Goal: Task Accomplishment & Management: Manage account settings

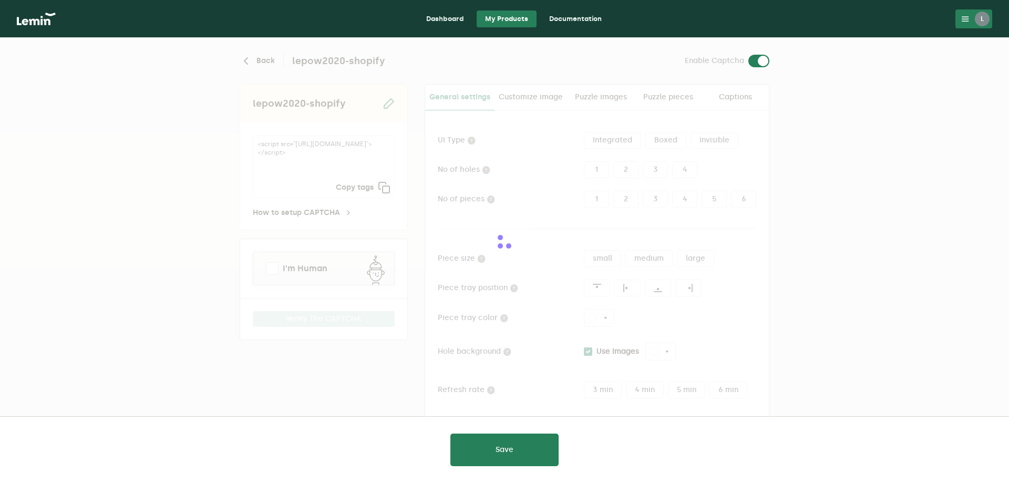
type input "white"
checkbox input "true"
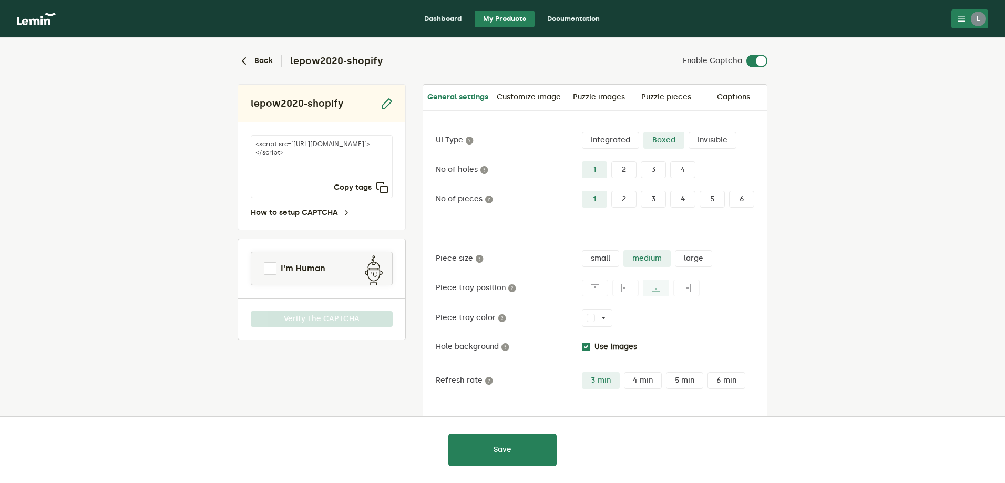
click at [961, 16] on icon at bounding box center [961, 19] width 8 height 8
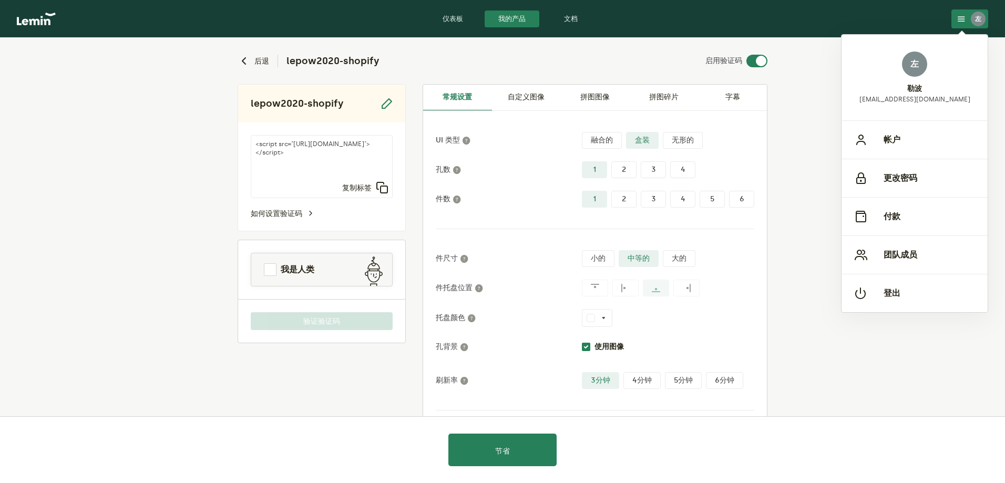
click at [21, 26] on nav "仪表板 我的产品 文档 左 左 勒波 [EMAIL_ADDRESS][DOMAIN_NAME] 帐户 更改密码 付款 团队成员 登出" at bounding box center [502, 19] width 1005 height 38
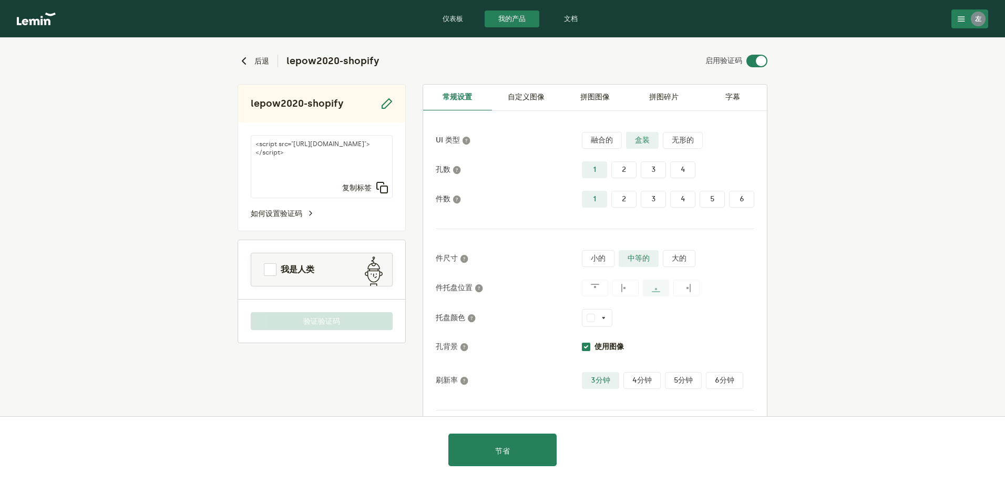
click at [34, 22] on img at bounding box center [36, 19] width 39 height 13
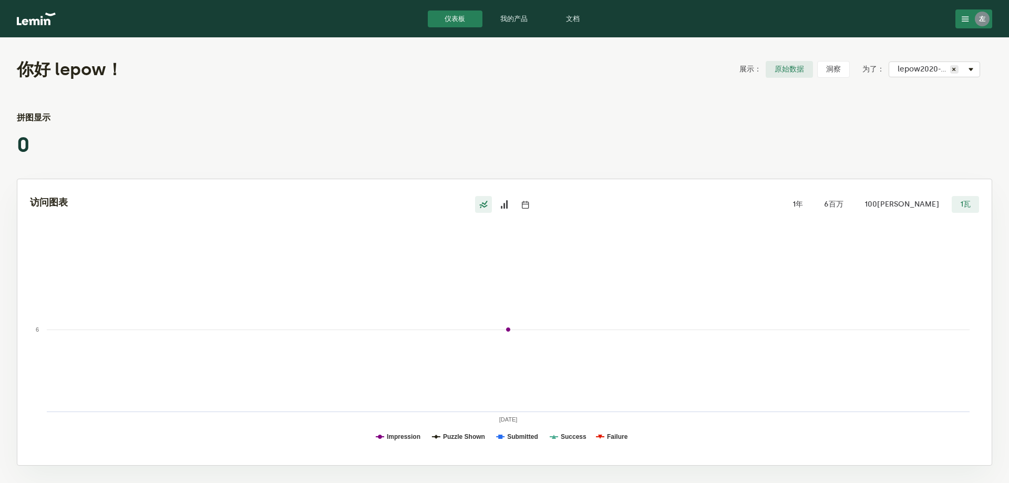
click at [972, 19] on button "左" at bounding box center [974, 18] width 37 height 19
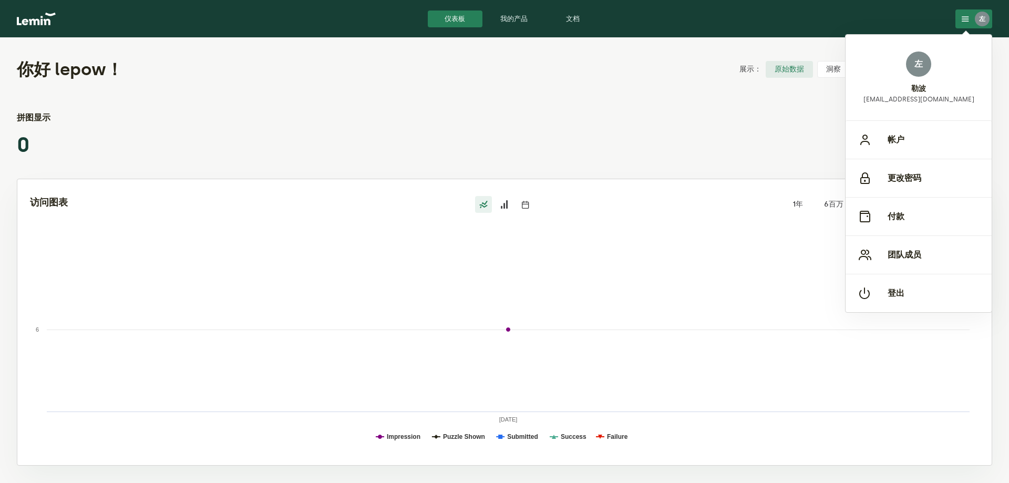
click at [604, 102] on div "你好 lepow！ 展示： 原始数据 洞察 为了： 选择验证码 lepow2020-shopify × 拼图显示 0 访问图表 1年 6百万 100[PERS…" at bounding box center [504, 260] width 1009 height 445
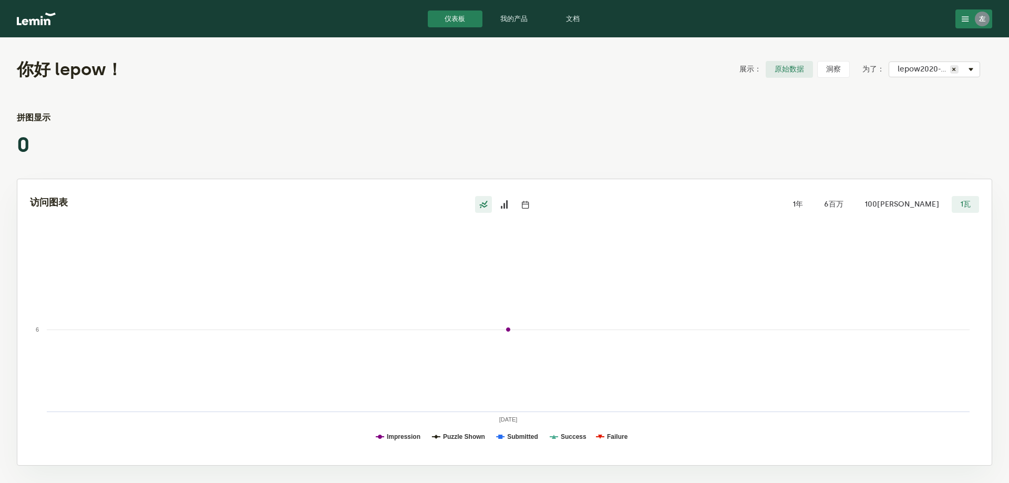
click at [533, 26] on link "我的产品" at bounding box center [514, 19] width 55 height 17
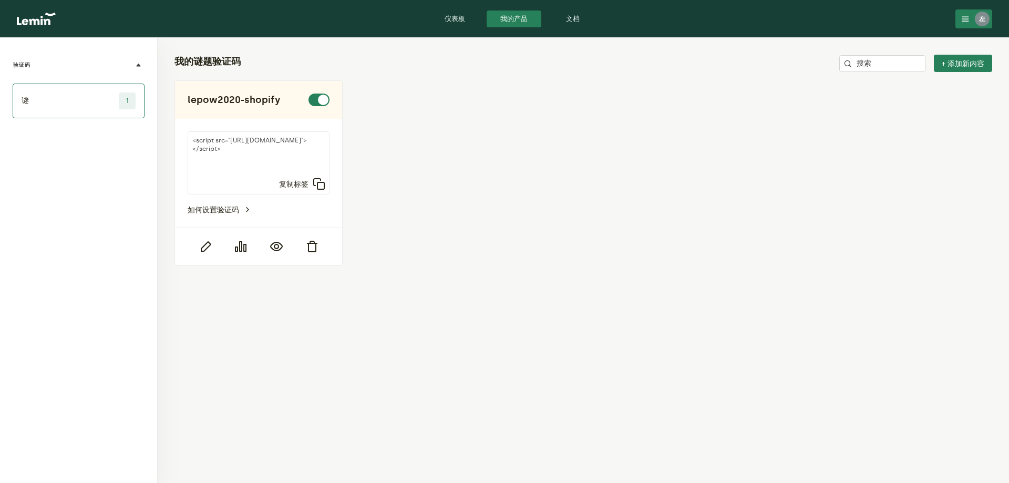
click at [564, 19] on link "文档" at bounding box center [573, 19] width 55 height 17
click at [960, 13] on button "左" at bounding box center [974, 18] width 37 height 19
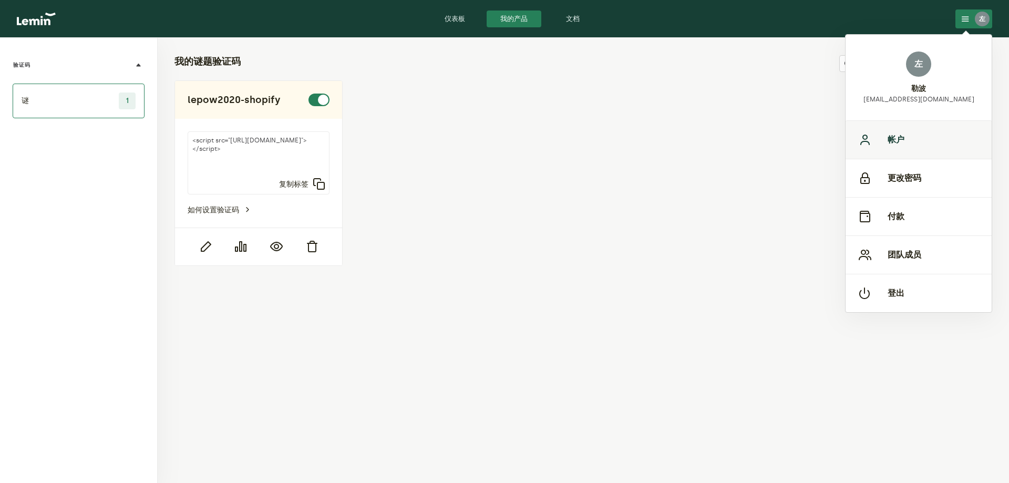
click at [891, 146] on font "帐户" at bounding box center [896, 140] width 17 height 13
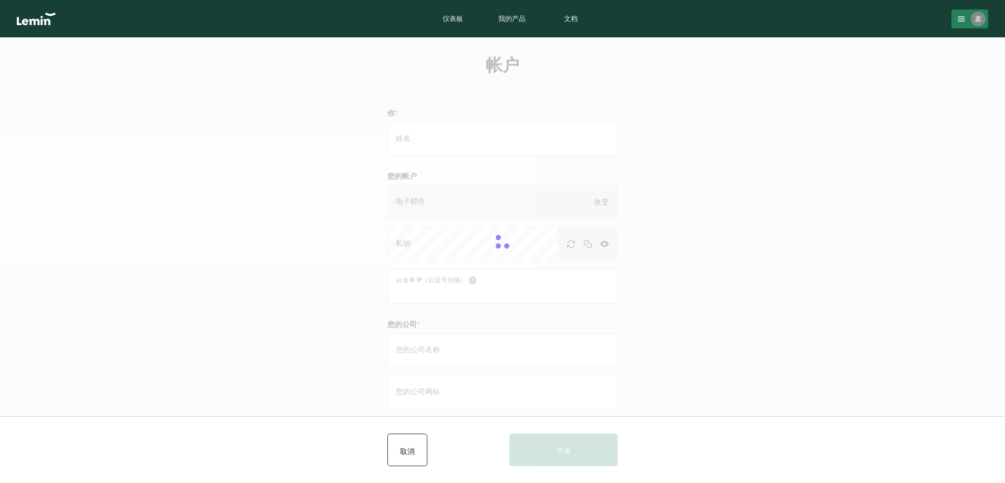
type input "lepow"
type input "[EMAIL_ADDRESS][DOMAIN_NAME]"
type input "LEPOW INT'LCO.，LIMITED"
type input "[DOMAIN_NAME]"
type input "18569425754"
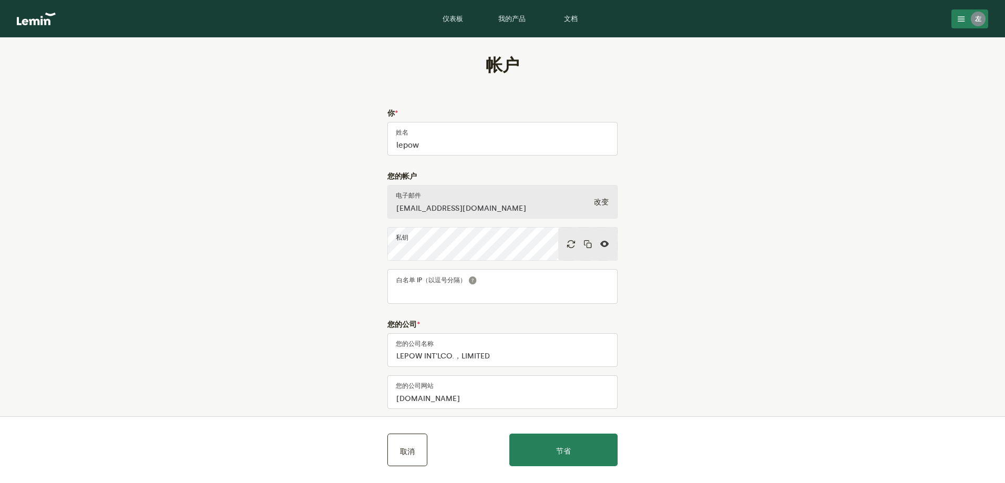
click at [569, 18] on font "文档" at bounding box center [571, 19] width 14 height 8
